Goal: Browse casually: Explore the website without a specific task or goal

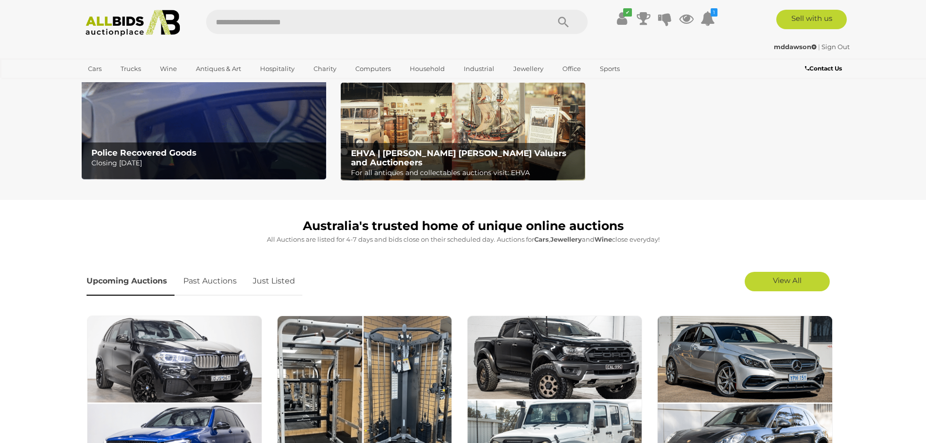
scroll to position [146, 0]
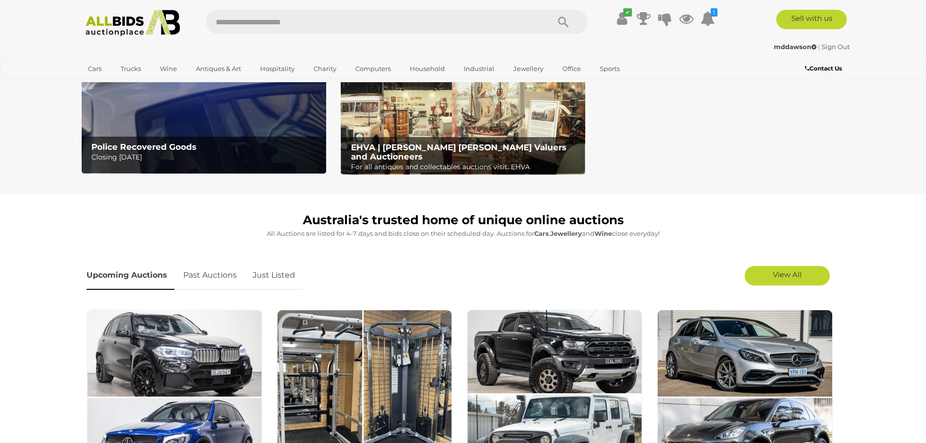
click at [281, 274] on link "Just Listed" at bounding box center [274, 275] width 57 height 29
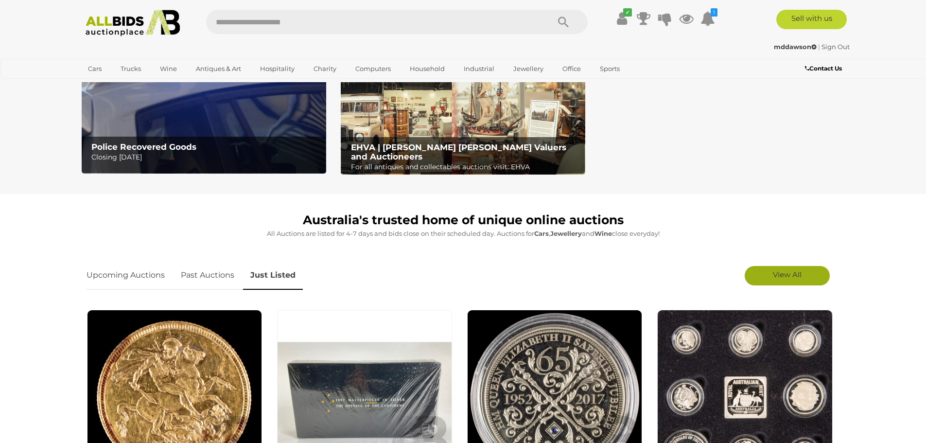
click at [790, 278] on span "View All" at bounding box center [787, 274] width 29 height 9
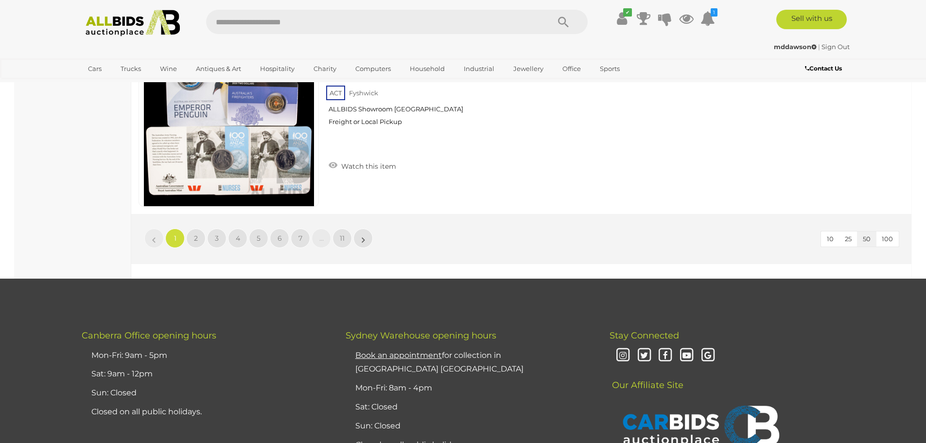
scroll to position [9237, 0]
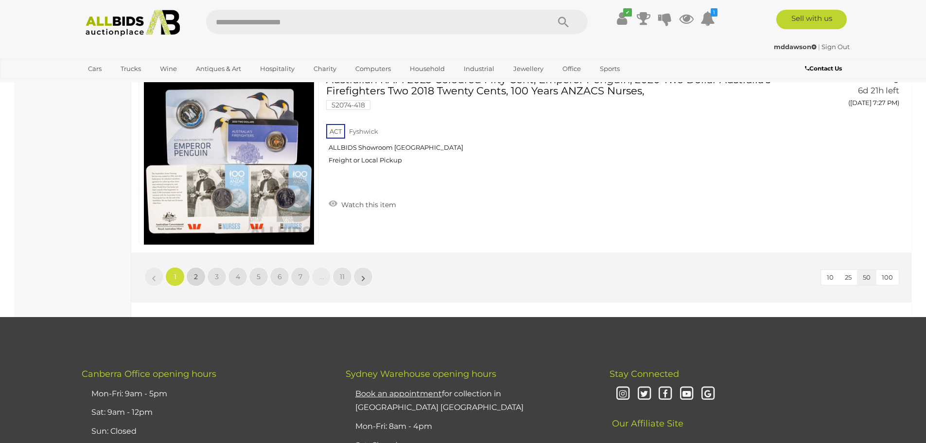
click at [193, 276] on link "2" at bounding box center [195, 276] width 19 height 19
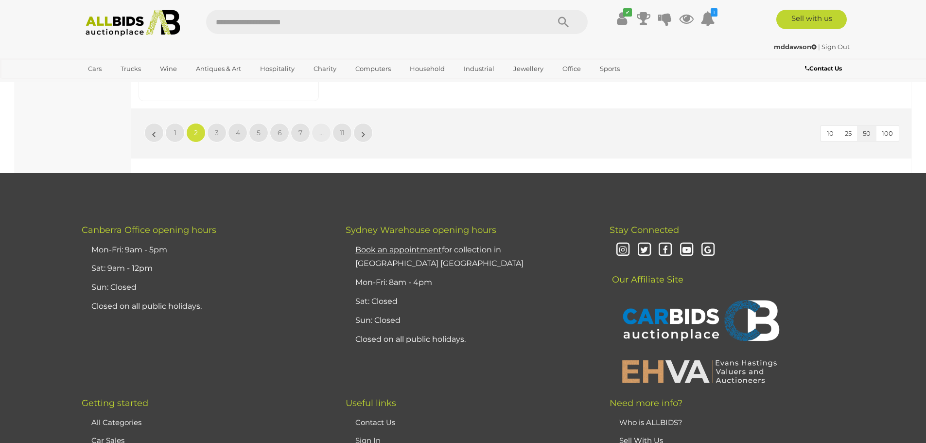
scroll to position [9301, 0]
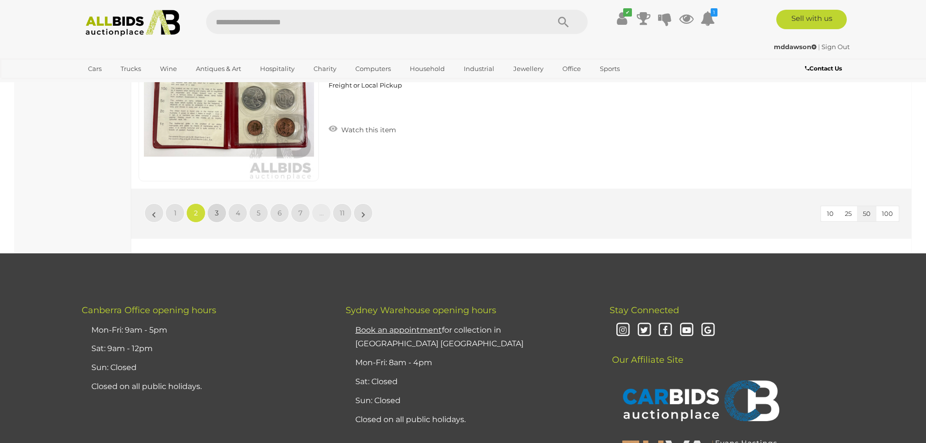
click at [218, 211] on span "3" at bounding box center [217, 213] width 4 height 9
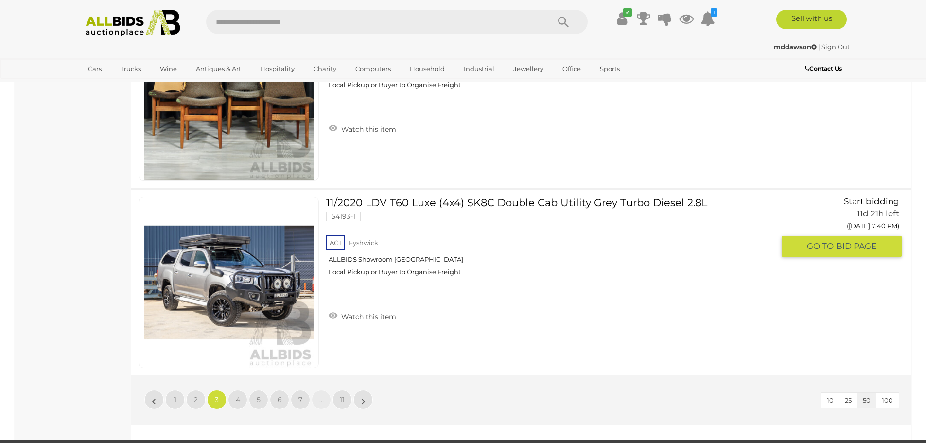
scroll to position [9277, 0]
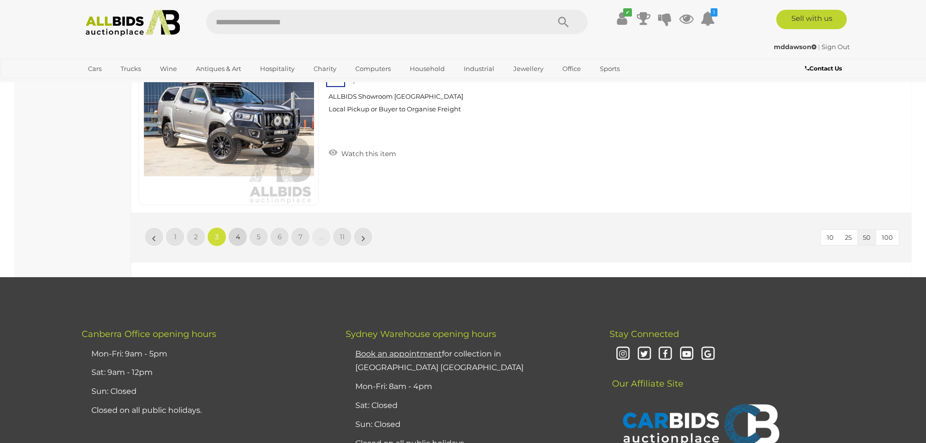
click at [239, 234] on span "4" at bounding box center [238, 236] width 4 height 9
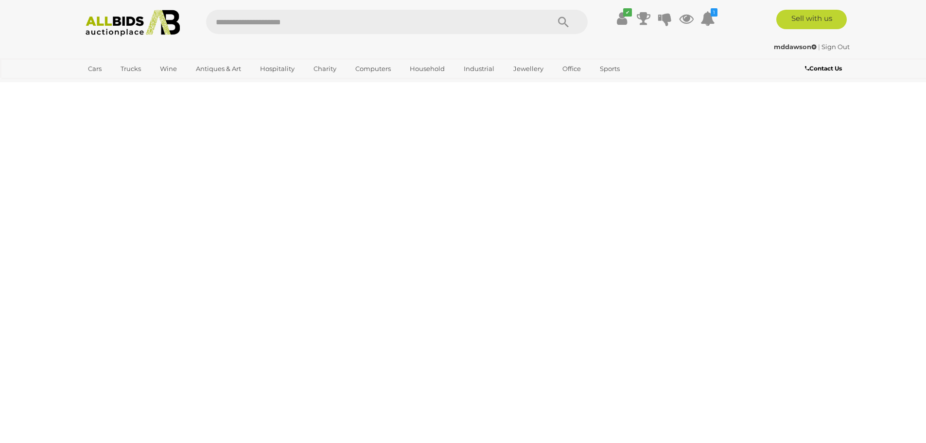
scroll to position [0, 0]
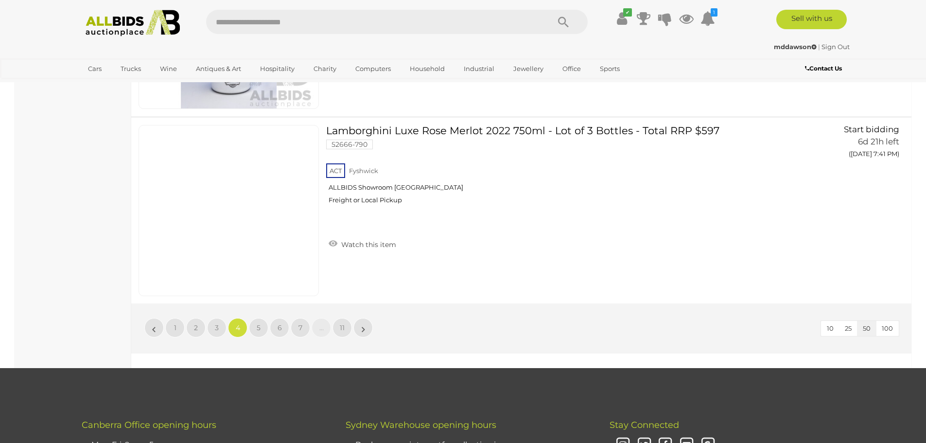
scroll to position [9175, 0]
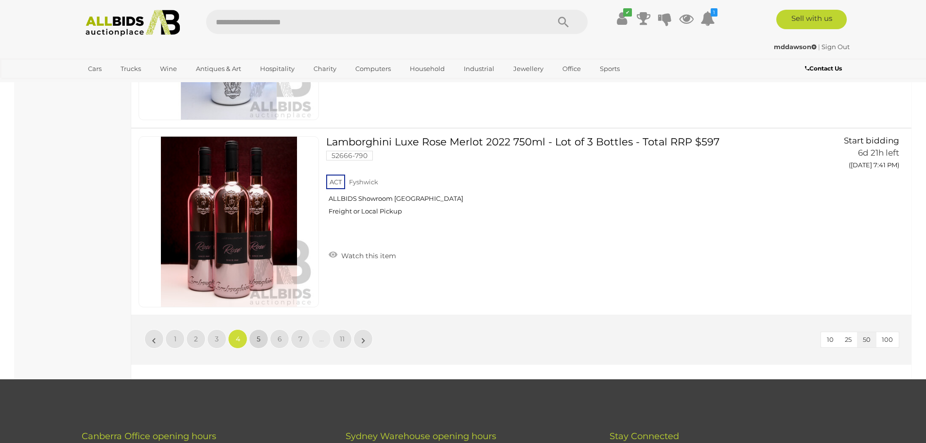
click at [259, 337] on span "5" at bounding box center [259, 338] width 4 height 9
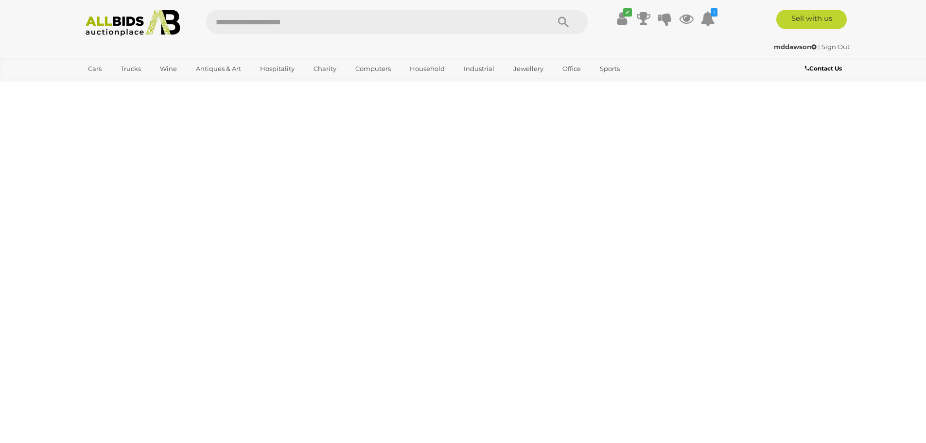
scroll to position [0, 0]
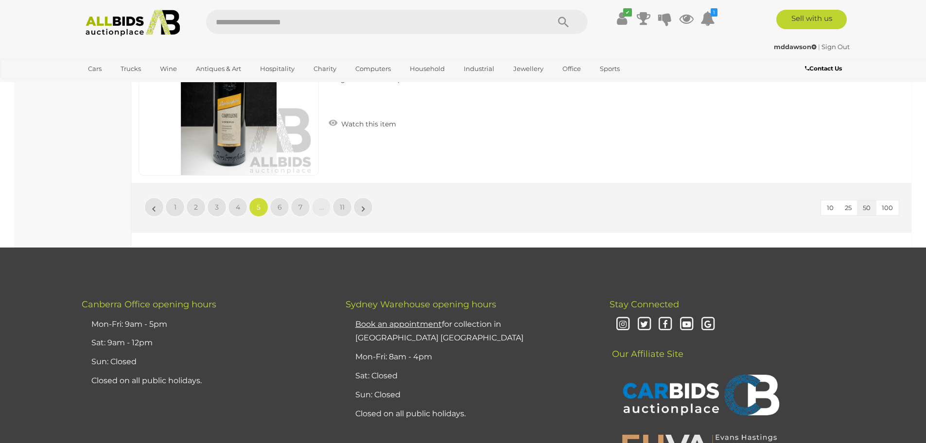
scroll to position [9272, 0]
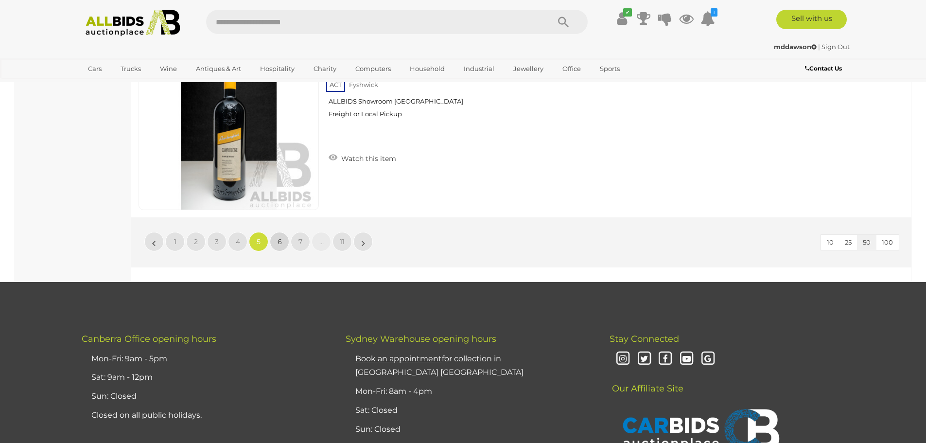
click at [278, 241] on span "6" at bounding box center [280, 241] width 4 height 9
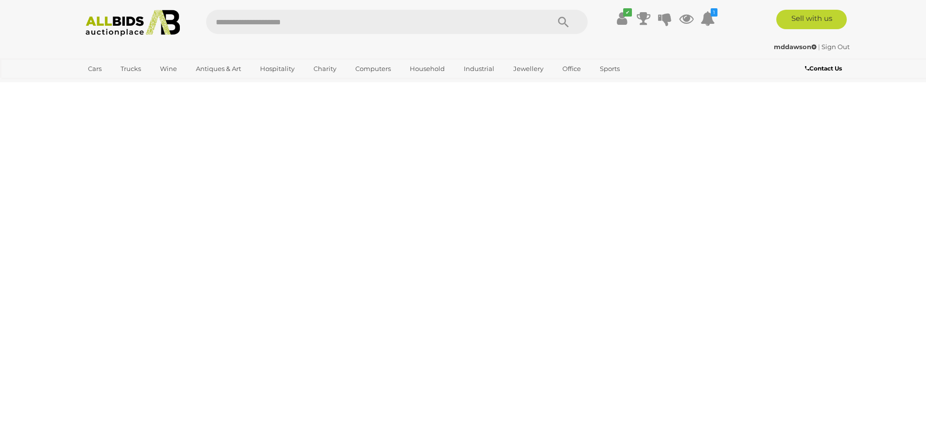
scroll to position [0, 0]
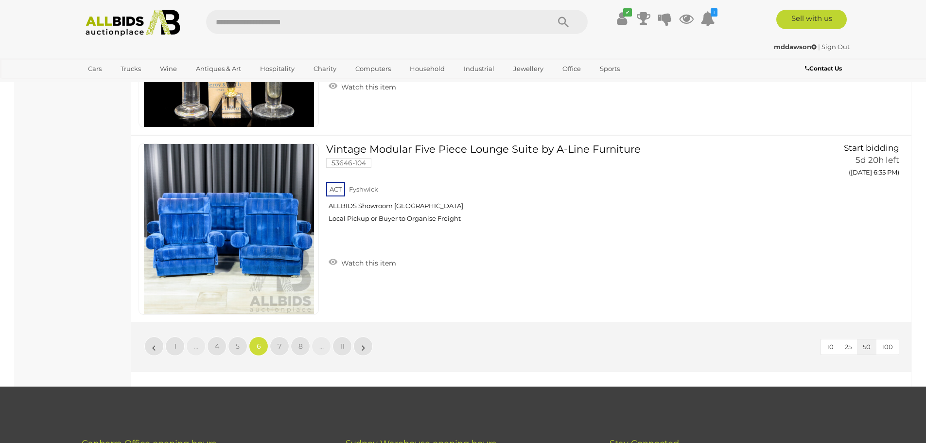
scroll to position [9238, 0]
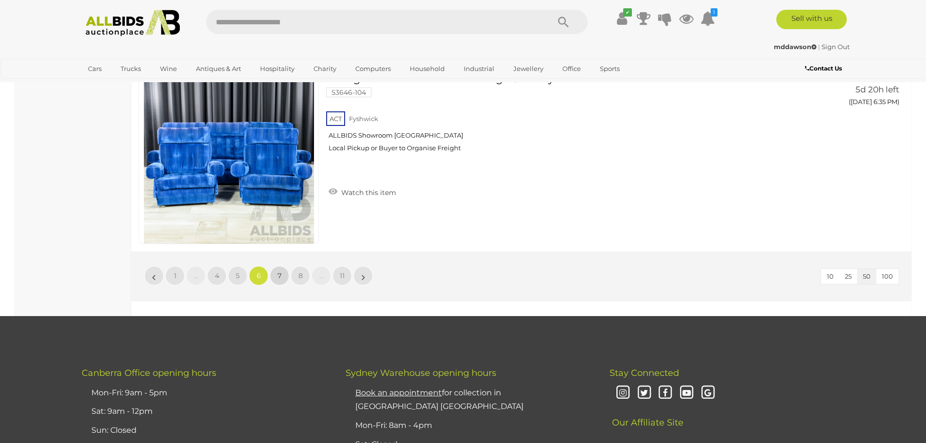
click at [276, 279] on link "7" at bounding box center [279, 275] width 19 height 19
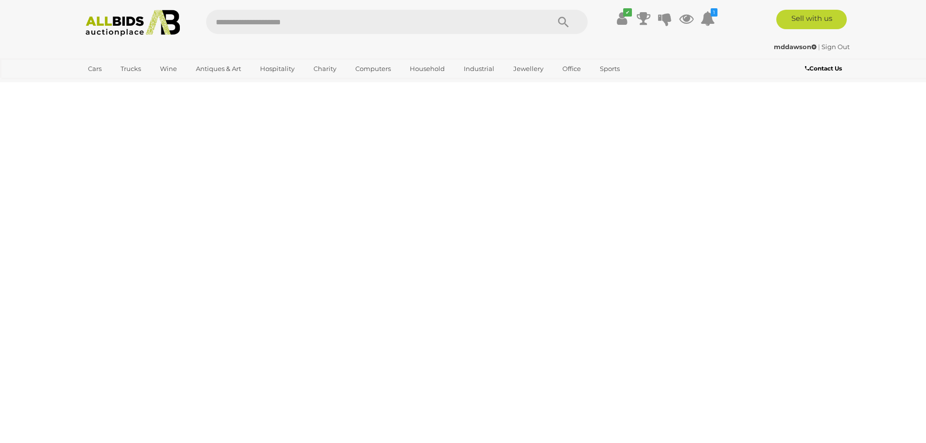
scroll to position [0, 0]
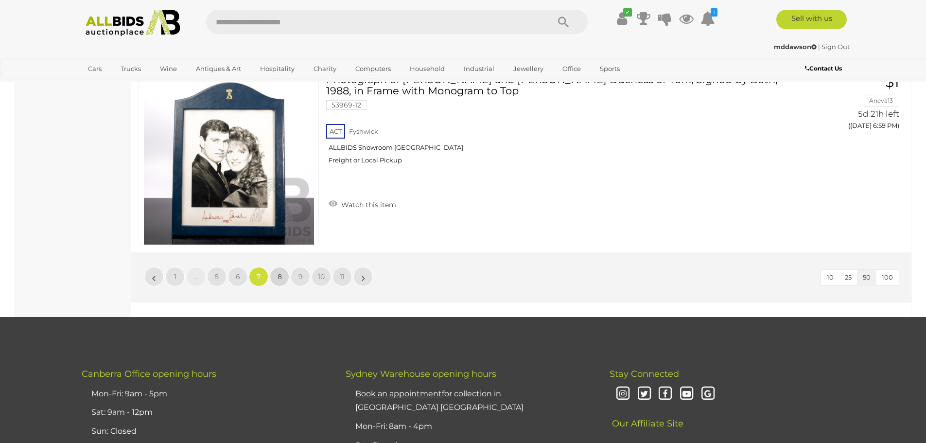
scroll to position [9188, 0]
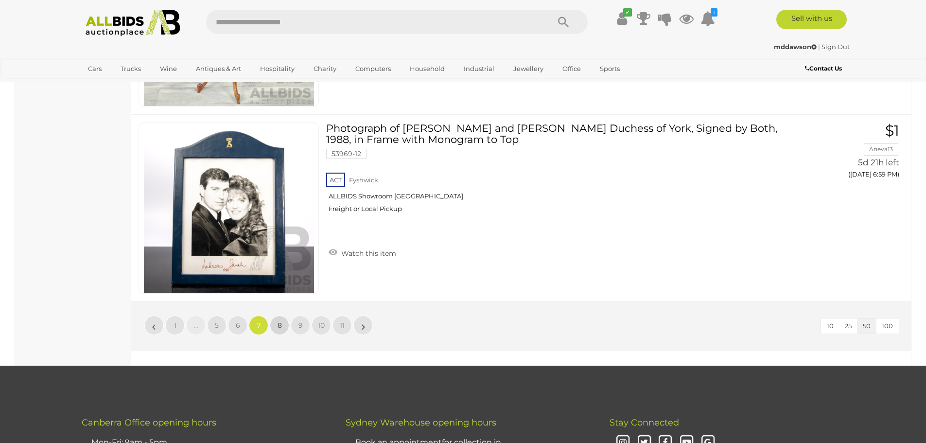
click at [281, 325] on span "8" at bounding box center [280, 325] width 4 height 9
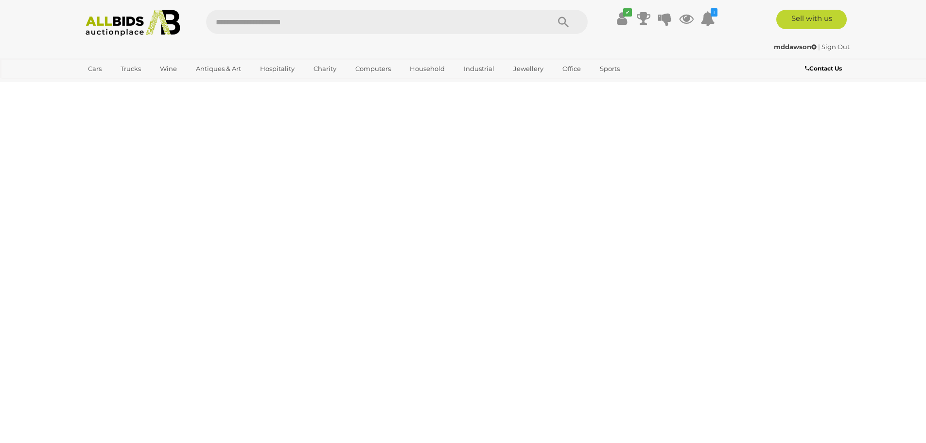
scroll to position [0, 0]
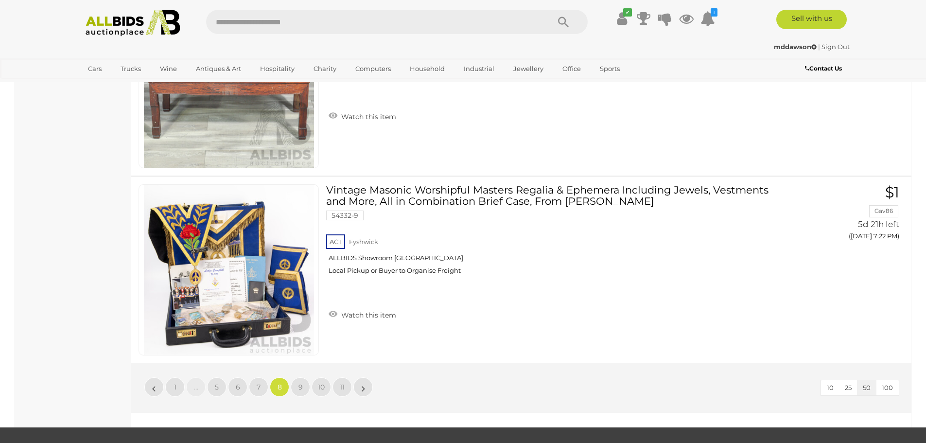
scroll to position [9188, 0]
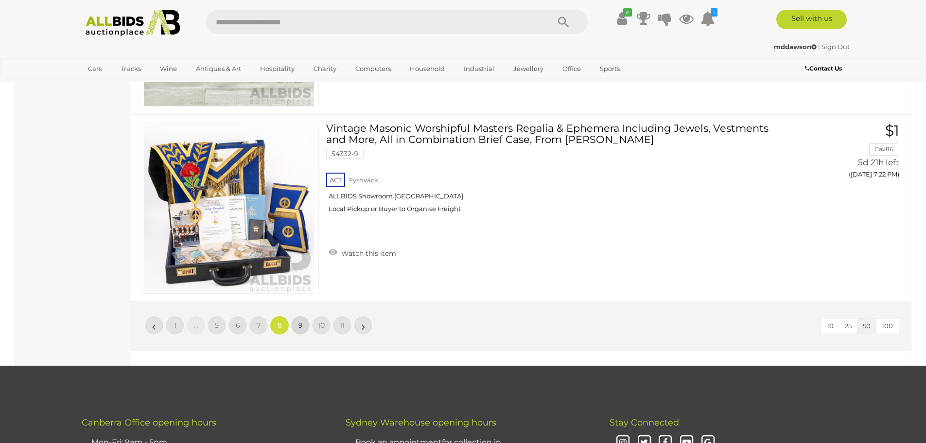
click at [303, 324] on link "9" at bounding box center [300, 325] width 19 height 19
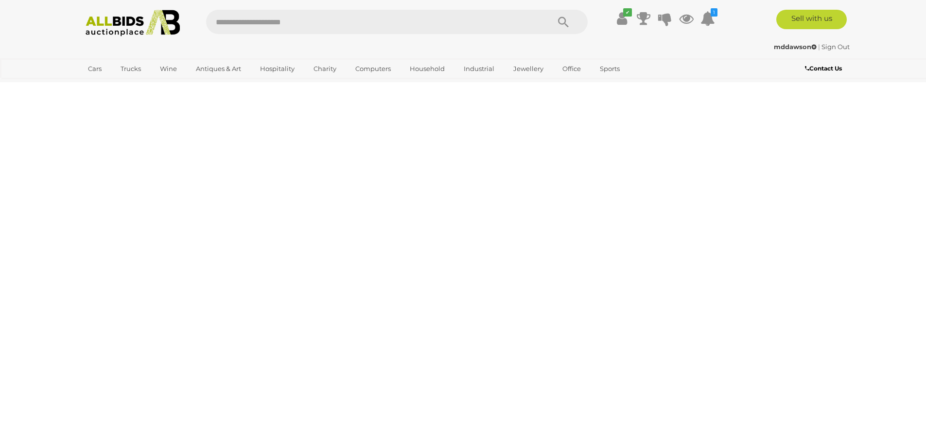
scroll to position [0, 0]
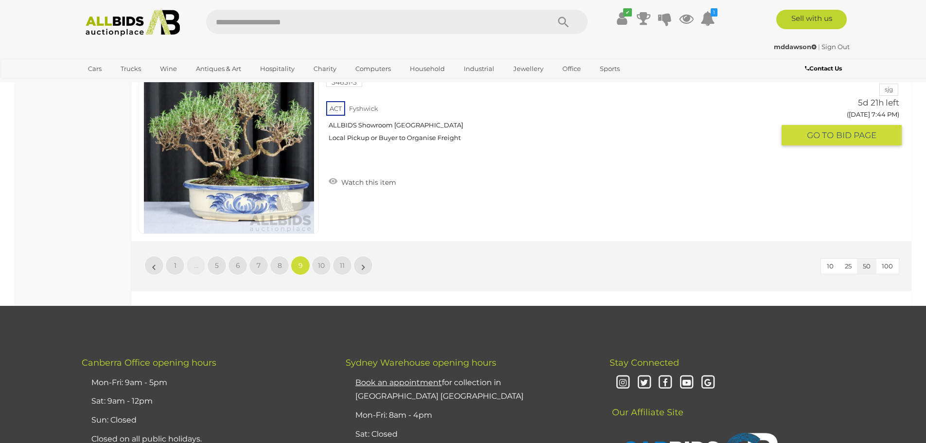
scroll to position [9285, 0]
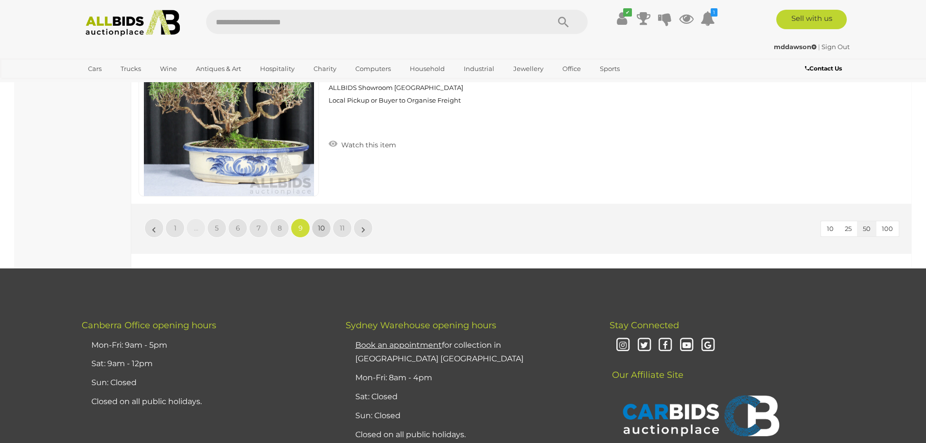
click at [323, 227] on span "10" at bounding box center [321, 228] width 7 height 9
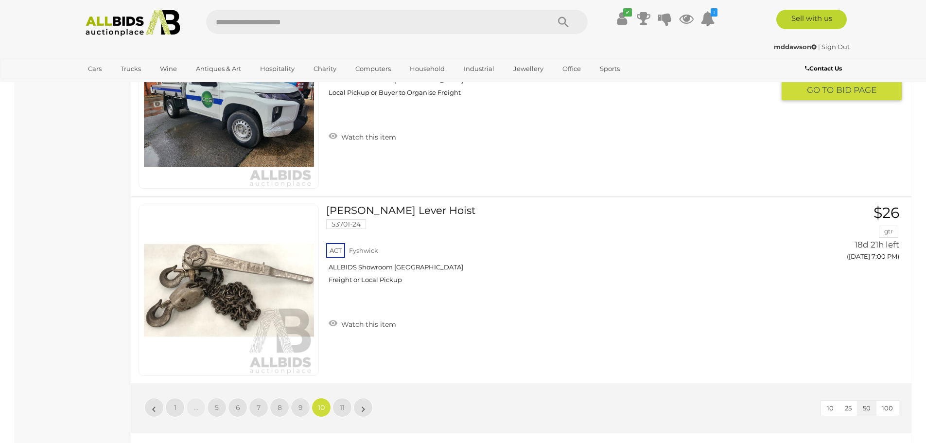
scroll to position [9140, 0]
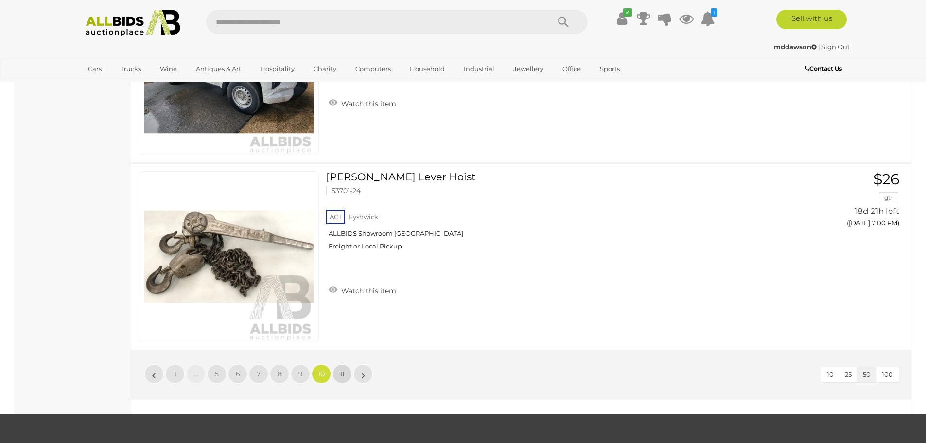
click at [337, 371] on link "11" at bounding box center [342, 373] width 19 height 19
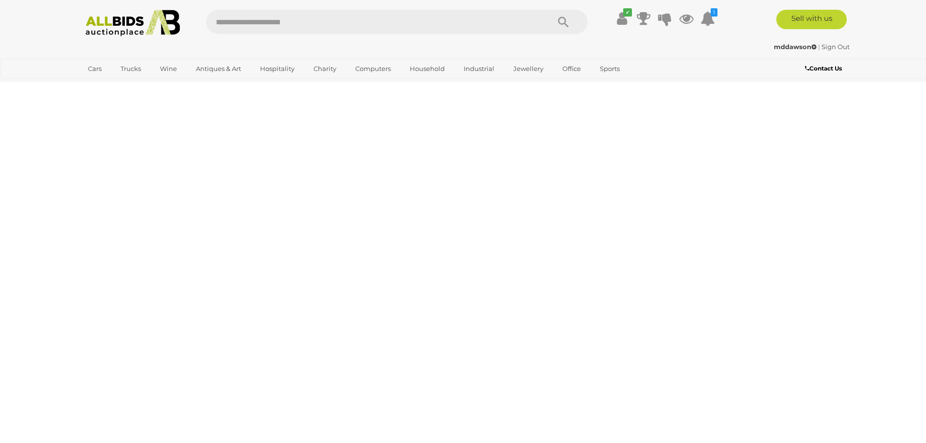
scroll to position [0, 0]
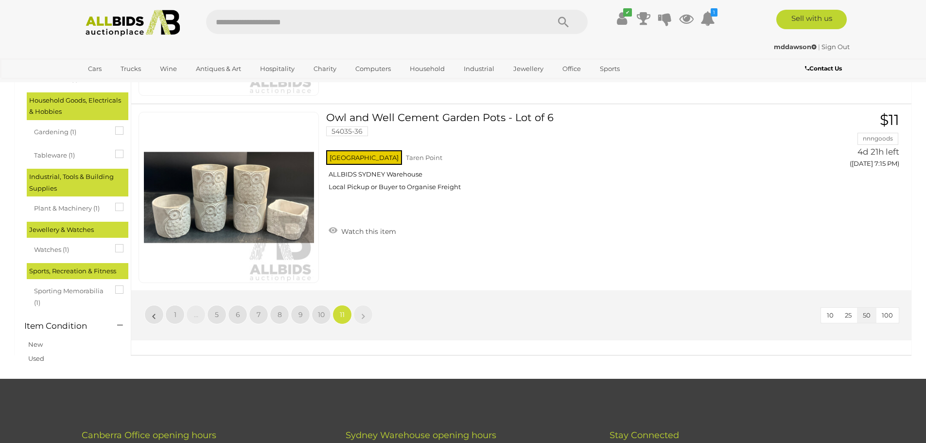
scroll to position [778, 0]
